Goal: Task Accomplishment & Management: Manage account settings

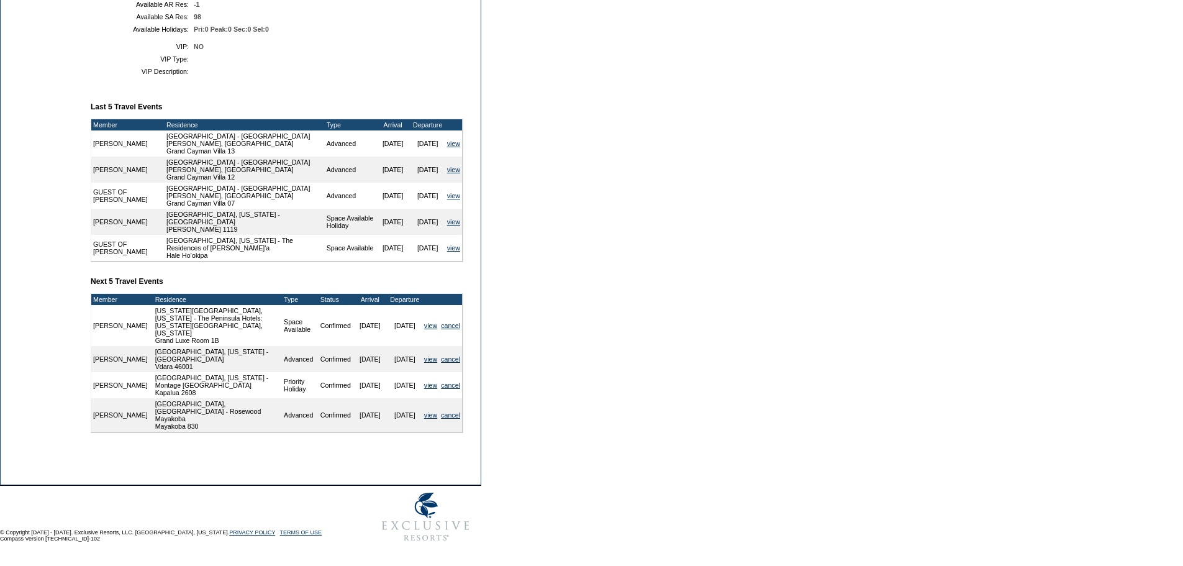
scroll to position [399, 0]
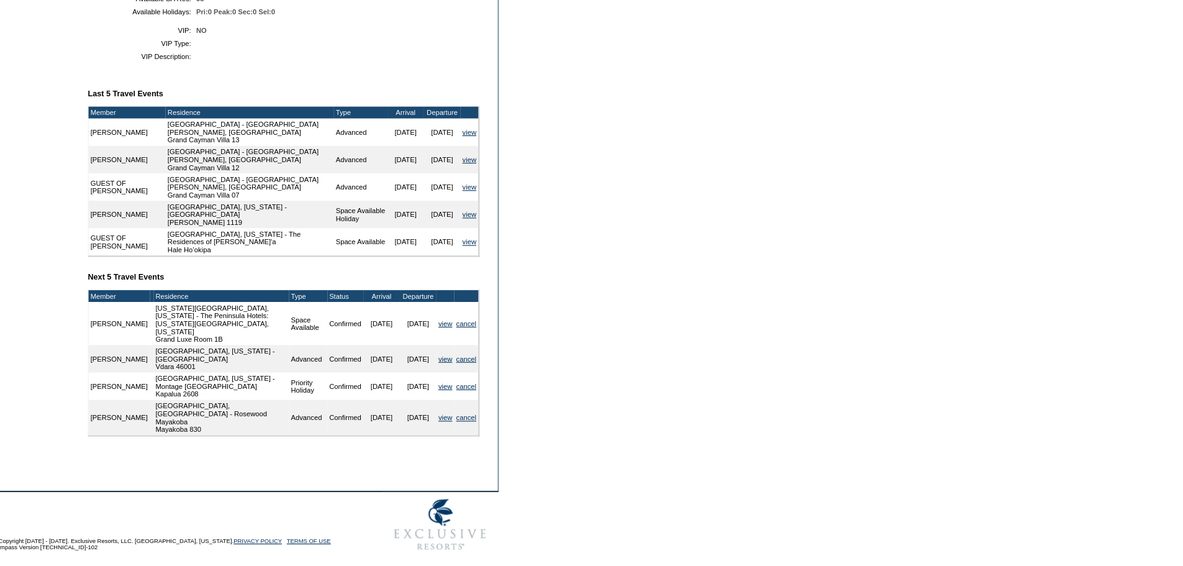
click at [208, 368] on td "Las Vegas, Nevada - Vdara Hotel & Spa Vdara 46001" at bounding box center [217, 359] width 129 height 26
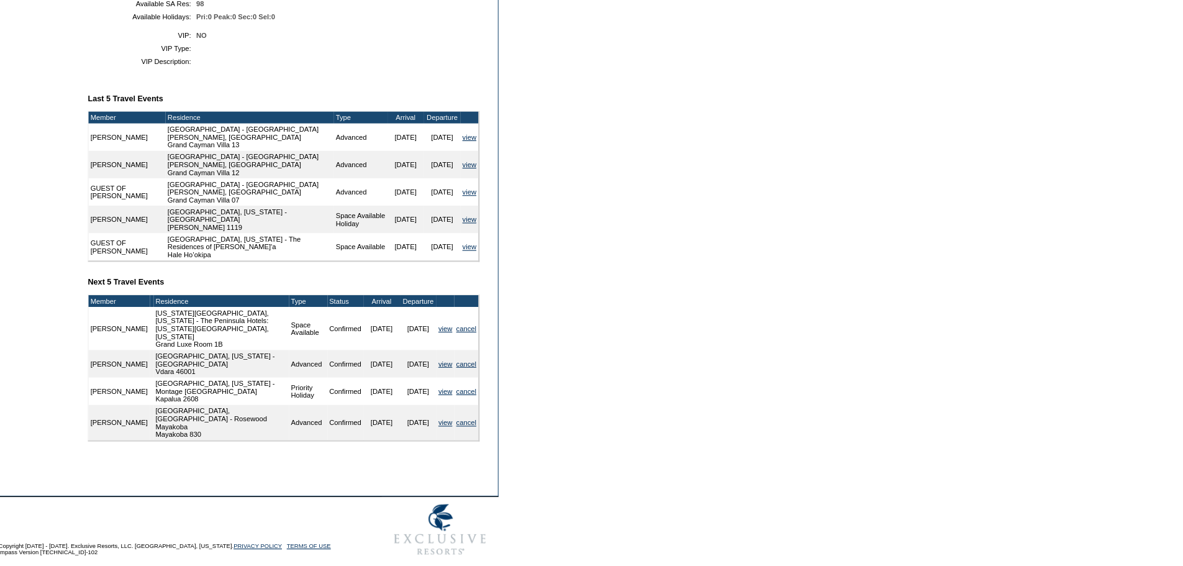
click at [394, 275] on td "Member Account Details Primary Member: Member Since: 12/20/2014 Member Name: Me…" at bounding box center [282, 111] width 382 height 687
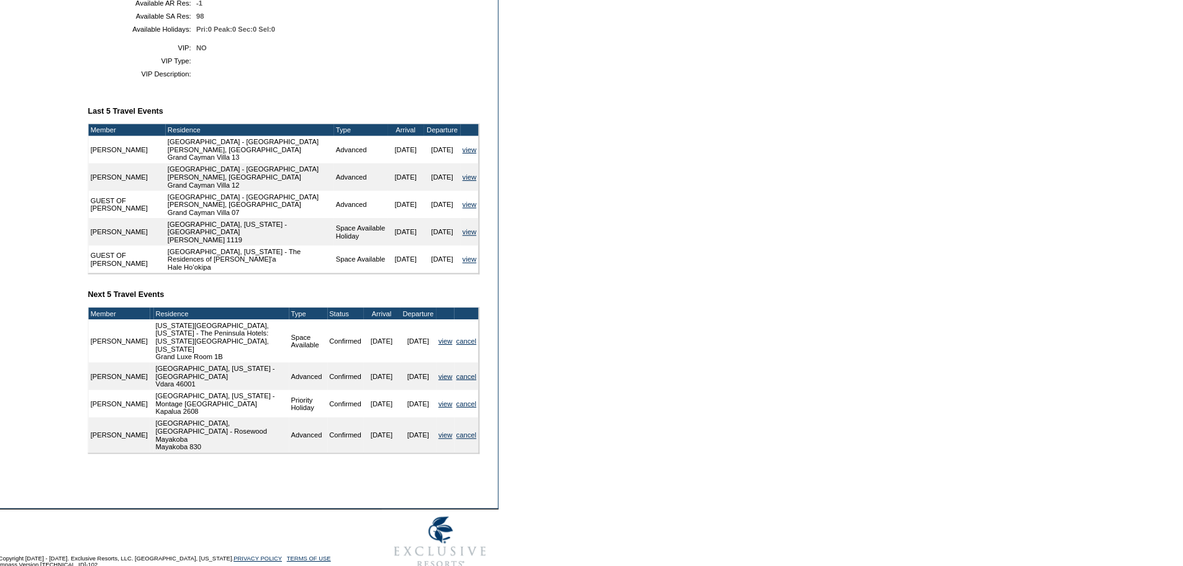
click at [158, 261] on td "GUEST OF Melissa Bartell" at bounding box center [127, 248] width 73 height 26
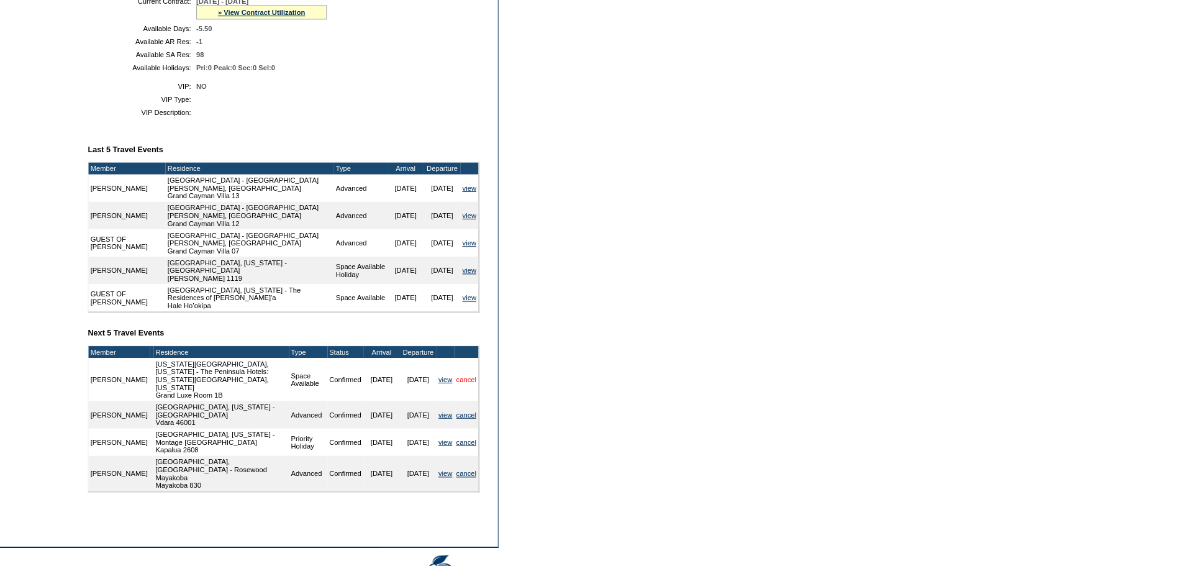
scroll to position [349, 0]
click at [430, 399] on link "view" at bounding box center [430, 394] width 13 height 7
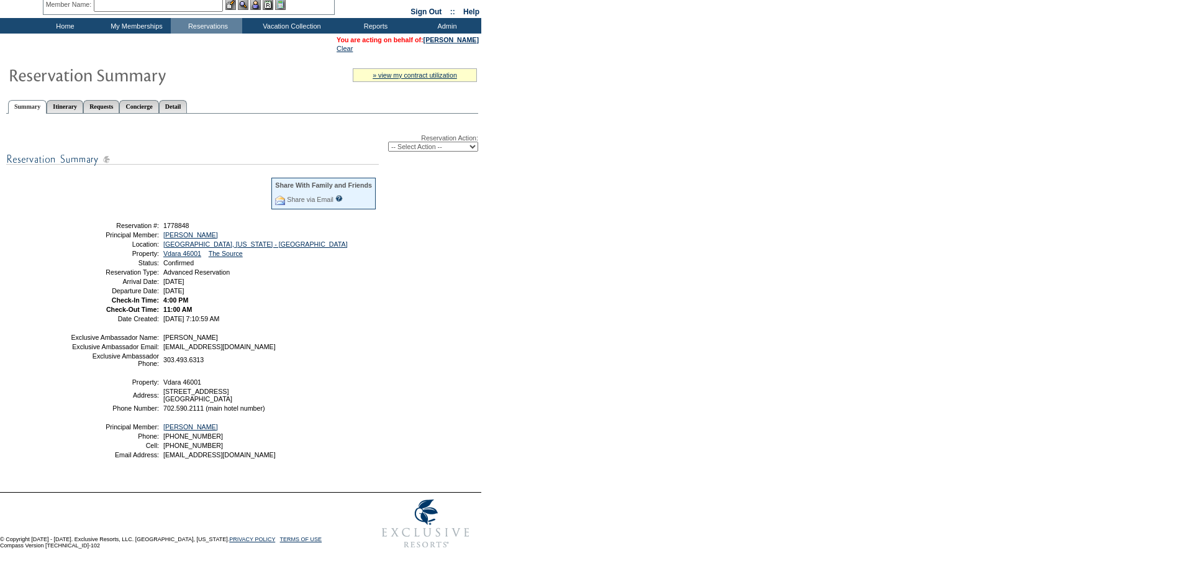
scroll to position [71, 0]
click at [237, 315] on div "Reservation Action: -- Select Action -- Modify Reservation Dates Modify Reserva…" at bounding box center [242, 301] width 472 height 362
drag, startPoint x: 237, startPoint y: 315, endPoint x: 328, endPoint y: 387, distance: 115.8
click at [328, 387] on table "Exclusive Ambassador Name: Jen Moody Exclusive Ambassador Email: jmoody@exclusi…" at bounding box center [223, 396] width 310 height 129
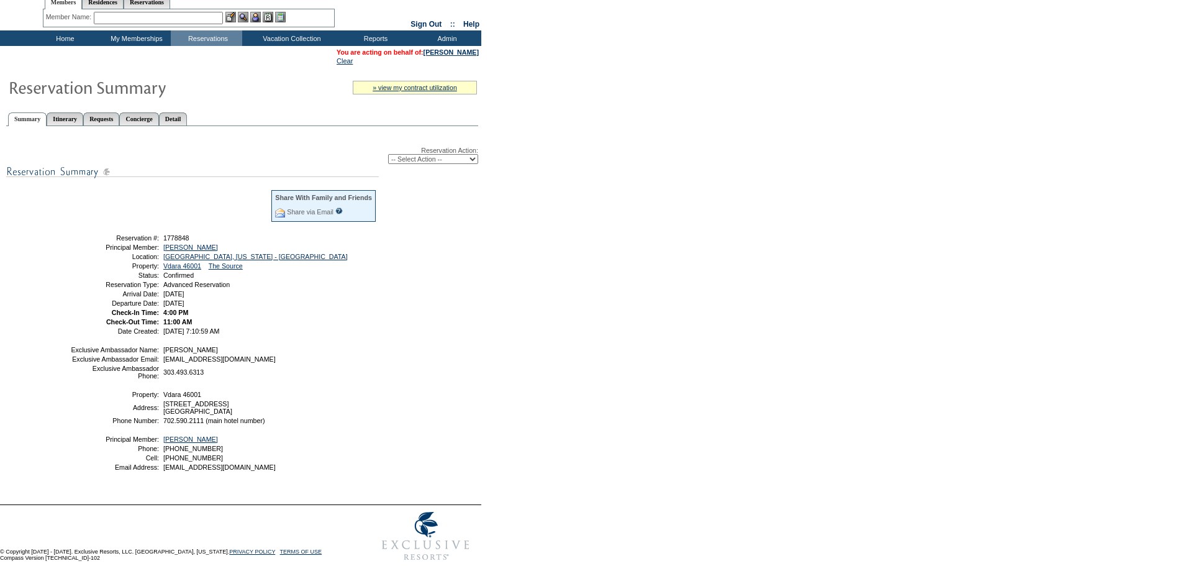
scroll to position [37, 0]
click at [62, 38] on td "Home" at bounding box center [63, 39] width 71 height 16
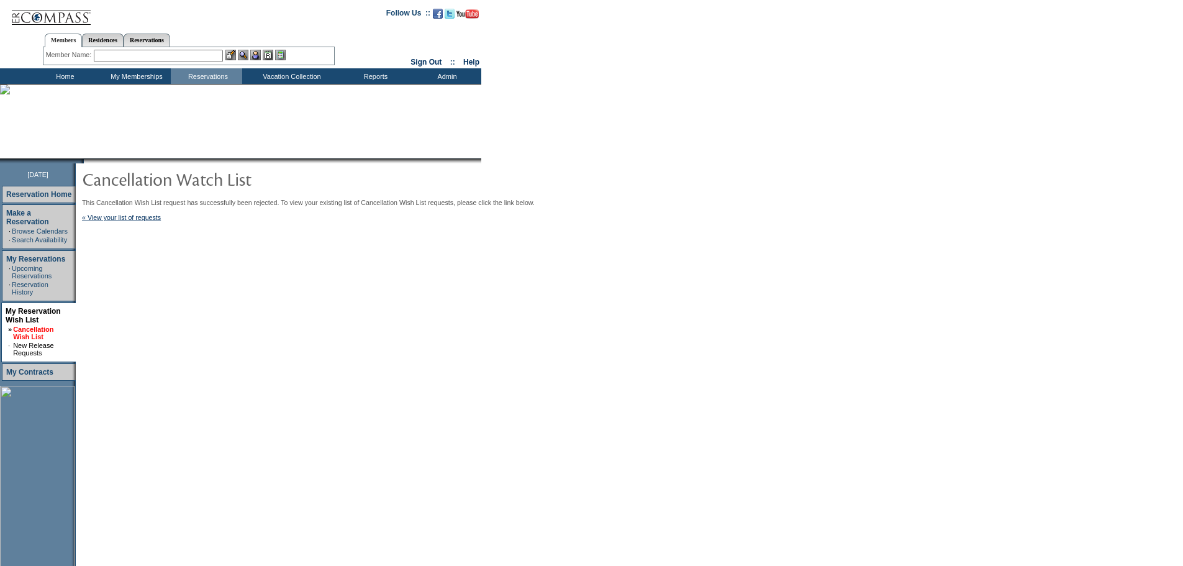
click at [30, 325] on link "Cancellation Wish List" at bounding box center [33, 332] width 40 height 15
